Goal: Task Accomplishment & Management: Manage account settings

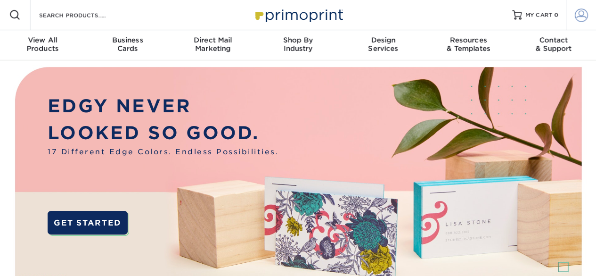
click at [581, 11] on span at bounding box center [581, 14] width 13 height 13
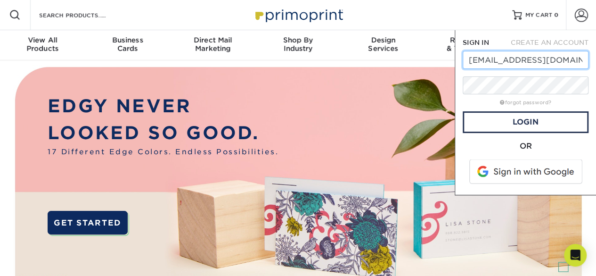
type input "[EMAIL_ADDRESS][DOMAIN_NAME]"
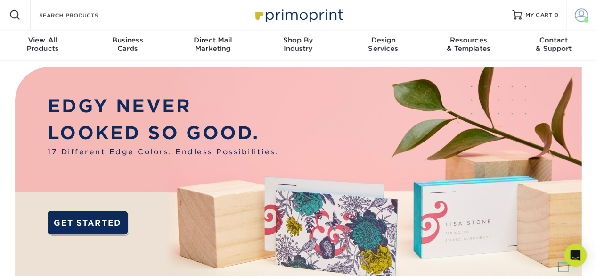
click at [580, 16] on span at bounding box center [581, 14] width 13 height 13
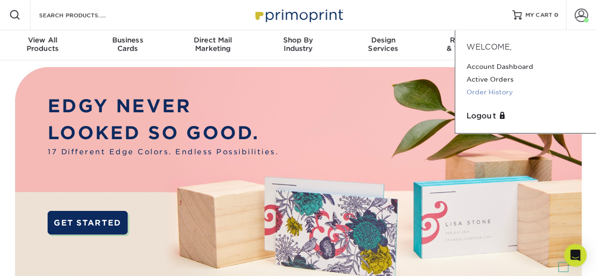
click at [490, 90] on link "Order History" at bounding box center [525, 92] width 118 height 13
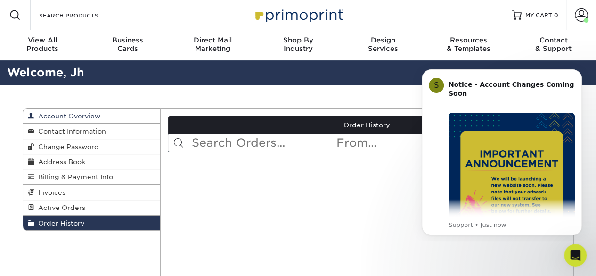
click at [74, 111] on link "Account Overview" at bounding box center [92, 115] width 138 height 15
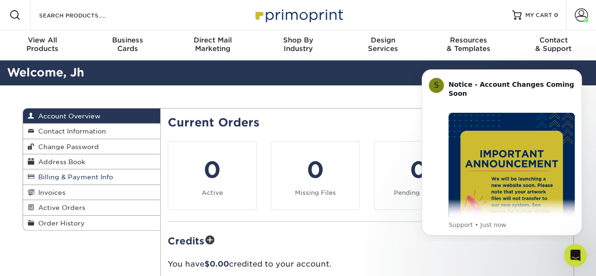
click at [68, 178] on span "Billing & Payment Info" at bounding box center [73, 177] width 79 height 8
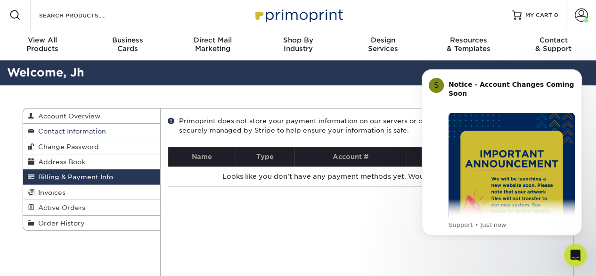
click at [67, 129] on span "Contact Information" at bounding box center [70, 131] width 72 height 8
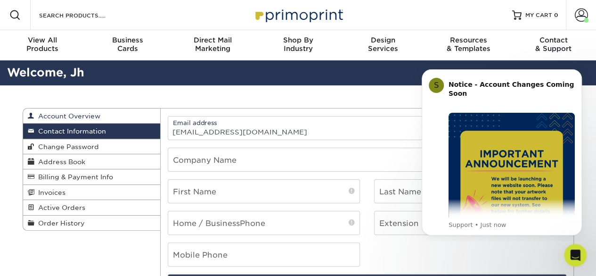
click at [65, 118] on span "Account Overview" at bounding box center [67, 116] width 66 height 8
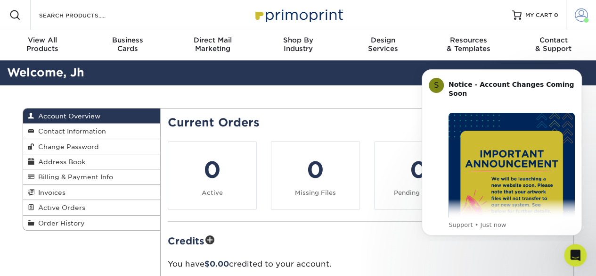
click at [579, 15] on span at bounding box center [581, 14] width 13 height 13
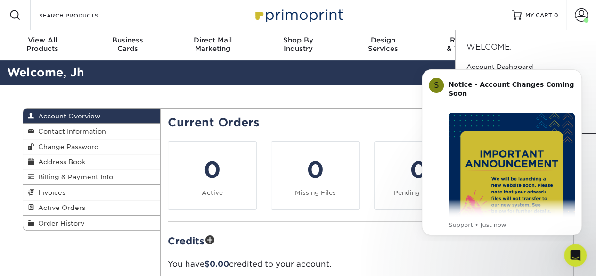
click at [530, 52] on div "Welcome," at bounding box center [525, 46] width 132 height 11
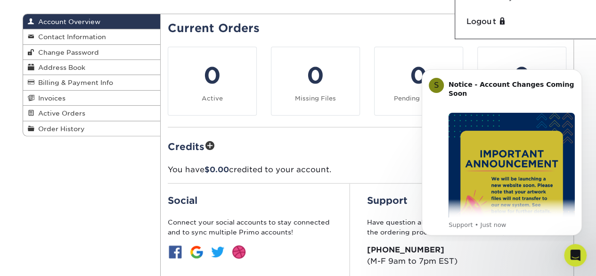
scroll to position [47, 0]
